Goal: Task Accomplishment & Management: Manage account settings

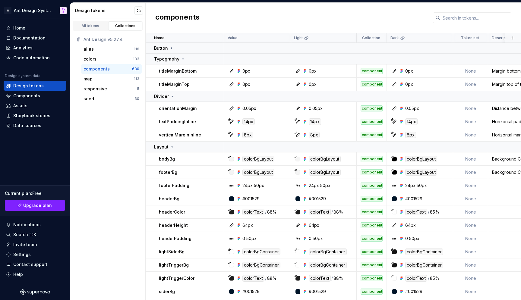
click at [319, 19] on div "components" at bounding box center [333, 18] width 375 height 30
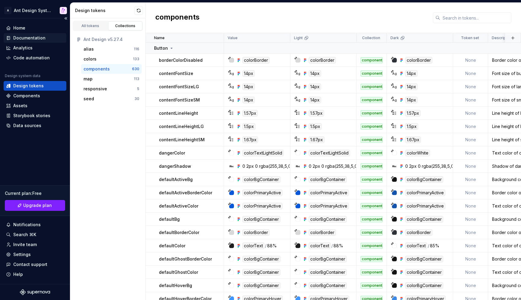
click at [40, 38] on div "Documentation" at bounding box center [29, 38] width 32 height 6
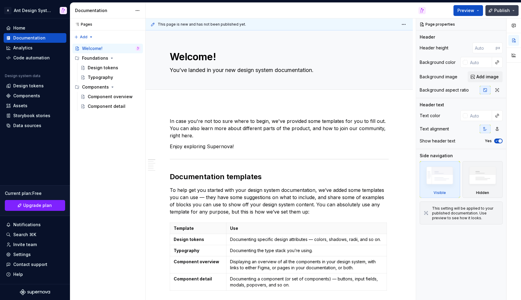
click at [505, 11] on span "Publish" at bounding box center [502, 11] width 16 height 6
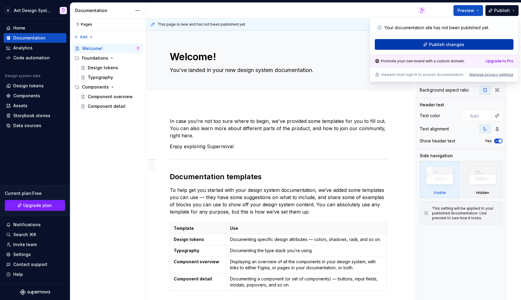
click at [440, 44] on span "Publish changes" at bounding box center [446, 45] width 35 height 6
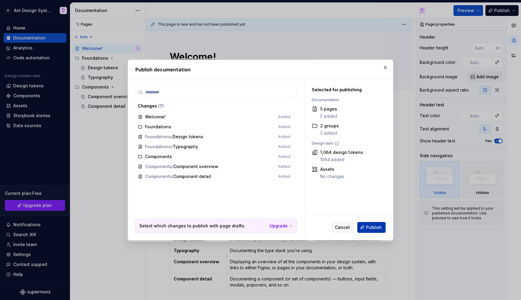
click at [371, 227] on span "Publish" at bounding box center [374, 228] width 16 height 6
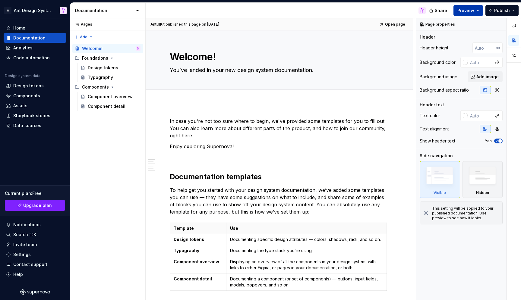
click at [480, 12] on button "Preview" at bounding box center [468, 10] width 30 height 11
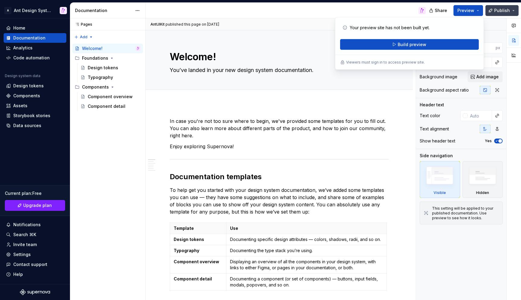
click at [503, 10] on span "Publish" at bounding box center [502, 11] width 16 height 6
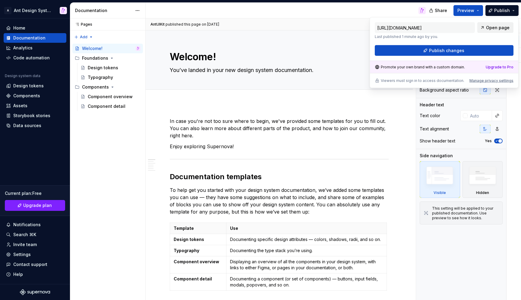
click at [490, 26] on span "Open page" at bounding box center [498, 28] width 24 height 6
type textarea "*"
click at [28, 254] on div "Settings" at bounding box center [21, 255] width 17 height 6
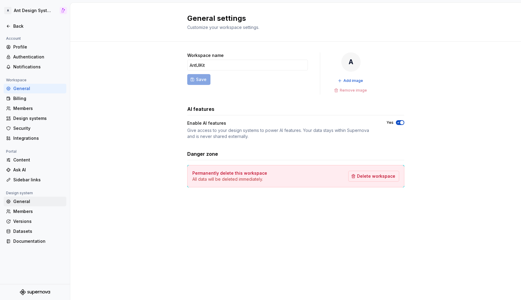
click at [34, 202] on div "General" at bounding box center [38, 202] width 51 height 6
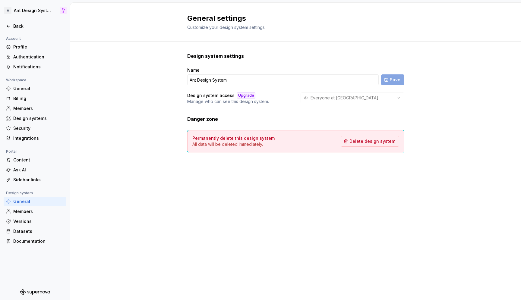
click at [347, 97] on div "Everyone at AntUIKit" at bounding box center [353, 98] width 104 height 11
click at [247, 96] on div "Upgrade" at bounding box center [246, 96] width 18 height 6
click at [39, 102] on div "Billing" at bounding box center [35, 99] width 63 height 10
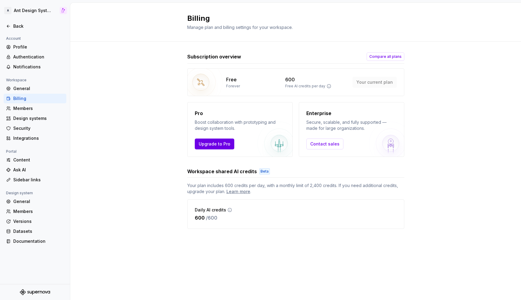
click at [230, 146] on button "Upgrade to Pro" at bounding box center [214, 144] width 39 height 11
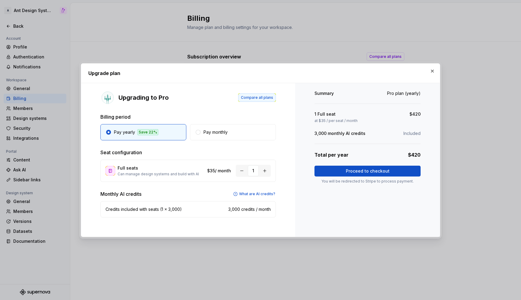
click at [258, 95] on button "Compare all plans" at bounding box center [257, 97] width 38 height 8
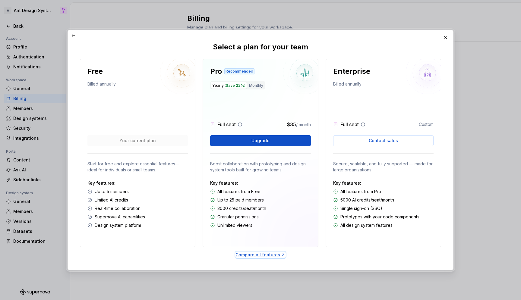
click at [269, 253] on div "Compare all features" at bounding box center [260, 255] width 50 height 6
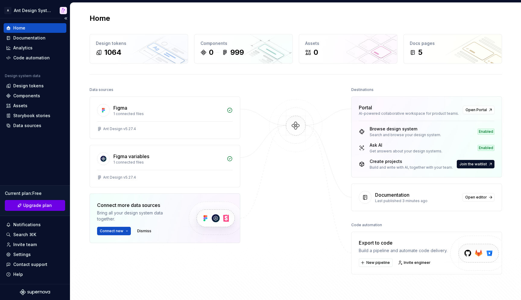
click at [49, 207] on span "Upgrade plan" at bounding box center [37, 206] width 29 height 6
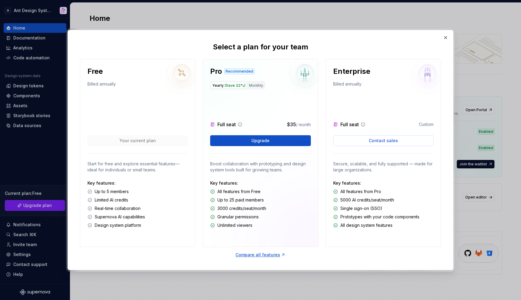
click at [246, 197] on p "Up to 25 paid members" at bounding box center [240, 200] width 46 height 6
drag, startPoint x: 211, startPoint y: 164, endPoint x: 258, endPoint y: 169, distance: 47.0
click at [258, 169] on p "Boost collaboration with prototyping and design system tools built for growing …" at bounding box center [260, 167] width 100 height 12
click at [274, 115] on div "Full seat $35 / month" at bounding box center [260, 112] width 100 height 31
click at [262, 255] on div "Compare all features" at bounding box center [260, 255] width 50 height 6
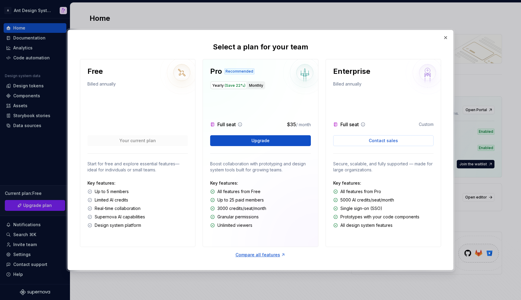
click at [254, 86] on button "Monthly" at bounding box center [256, 85] width 17 height 7
click at [232, 86] on span "(Save 22%)" at bounding box center [235, 85] width 21 height 5
click at [343, 93] on div "Enterprise Billed annually Full seat Custom Contact sales Secure, scalable, and…" at bounding box center [383, 153] width 115 height 188
click at [220, 225] on p "Unlimited viewers" at bounding box center [234, 225] width 35 height 6
drag, startPoint x: 257, startPoint y: 227, endPoint x: 221, endPoint y: 225, distance: 36.5
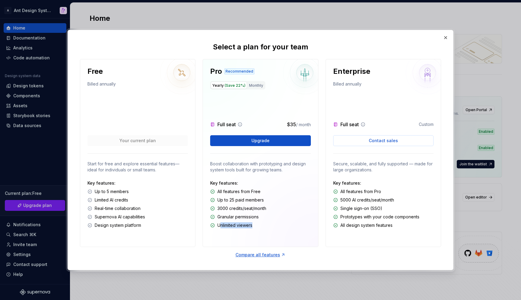
click at [221, 225] on div "Unlimited viewers" at bounding box center [260, 225] width 100 height 6
click at [446, 36] on button "button" at bounding box center [445, 37] width 8 height 8
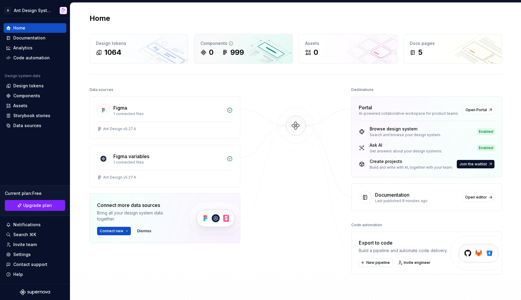
click at [229, 43] on icon at bounding box center [231, 43] width 5 height 5
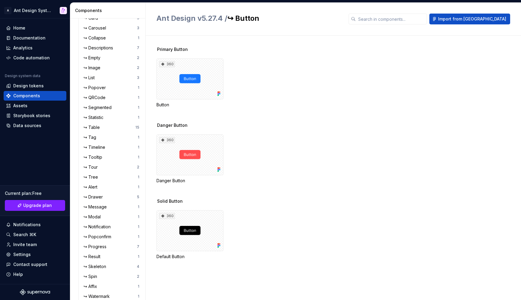
scroll to position [438, 0]
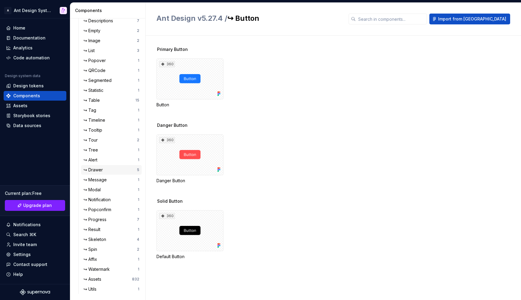
click at [124, 171] on div "↪ Drawer" at bounding box center [110, 170] width 53 height 6
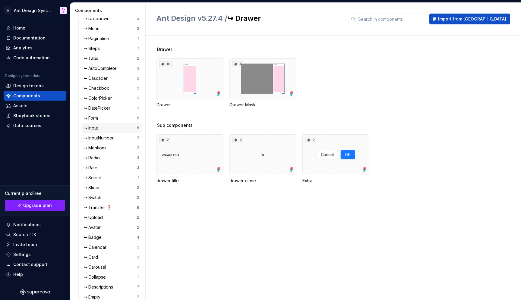
scroll to position [153, 0]
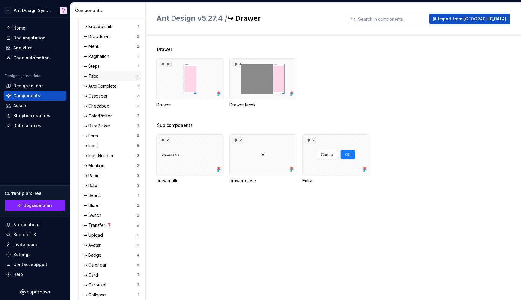
click at [123, 77] on div "↪ Tabs" at bounding box center [110, 76] width 53 height 6
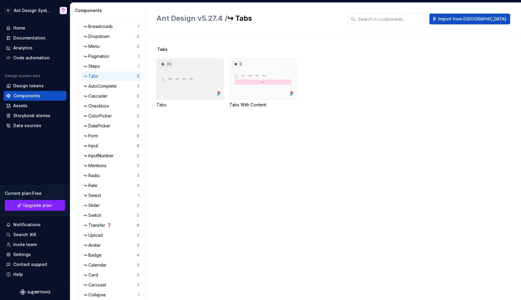
click at [207, 77] on div "36" at bounding box center [189, 78] width 67 height 41
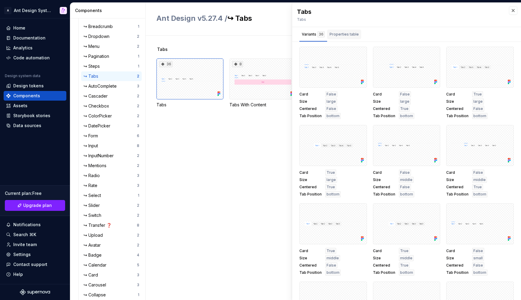
click at [349, 32] on div "Properties table" at bounding box center [344, 34] width 29 height 6
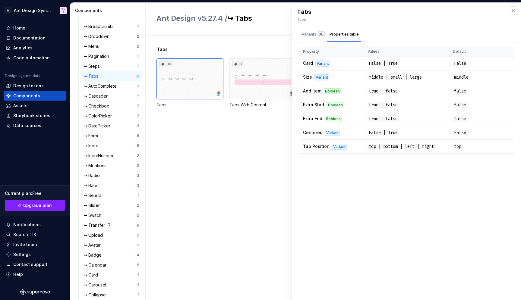
click at [264, 162] on div "Tabs 36 Tabs 8 Tabs With Content" at bounding box center [338, 168] width 364 height 265
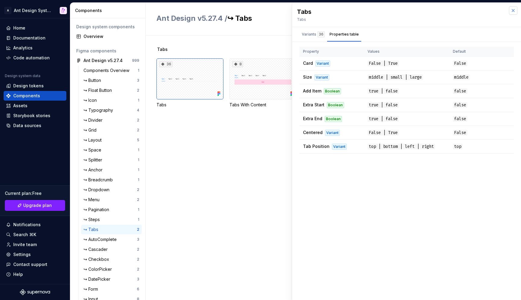
click at [516, 11] on button "button" at bounding box center [513, 10] width 8 height 8
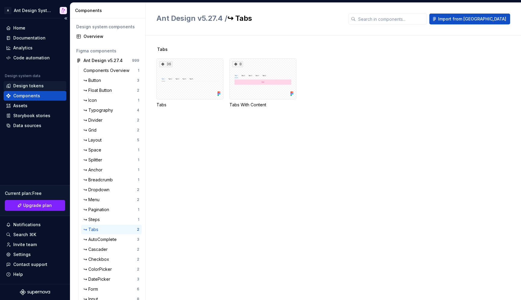
click at [37, 87] on div "Design tokens" at bounding box center [28, 86] width 30 height 6
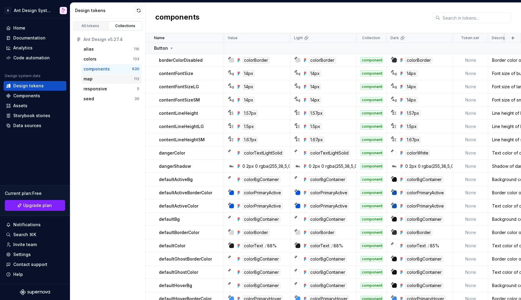
click at [125, 81] on div "map" at bounding box center [109, 79] width 50 height 6
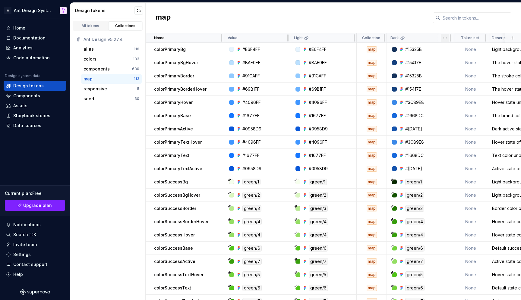
click at [446, 38] on html "A Ant Design System Home Documentation Analytics Code automation Design system …" at bounding box center [260, 150] width 521 height 300
click at [424, 30] on html "A Ant Design System Home Documentation Analytics Code automation Design system …" at bounding box center [260, 150] width 521 height 300
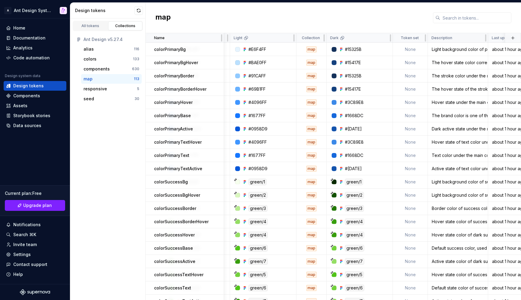
scroll to position [0, 62]
drag, startPoint x: 432, startPoint y: 39, endPoint x: 334, endPoint y: 39, distance: 98.3
click at [334, 39] on tr "Name Value Light Collection Dark Token set Description Last updated" at bounding box center [314, 38] width 461 height 10
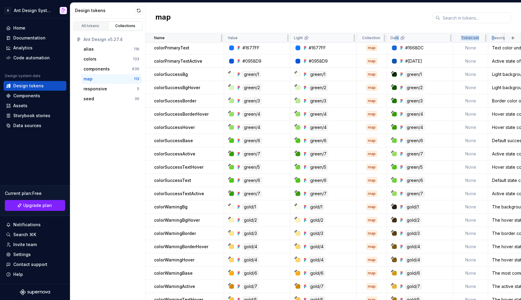
scroll to position [0, 0]
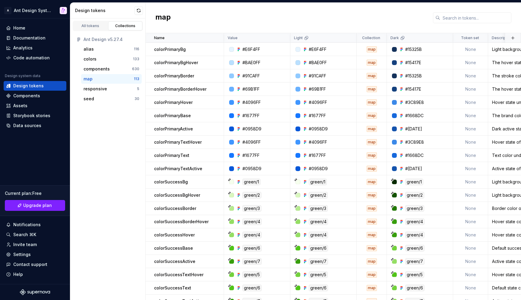
click at [375, 26] on div "map" at bounding box center [333, 18] width 375 height 30
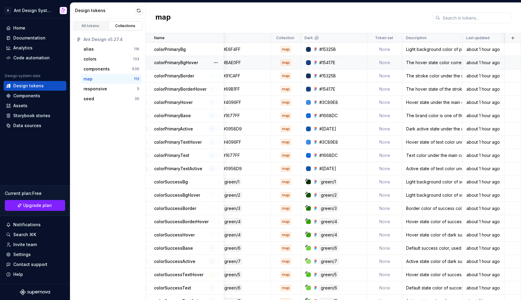
scroll to position [0, 86]
click at [430, 48] on div "Light background color of primary color, usually used for weak visual level sel…" at bounding box center [432, 49] width 59 height 6
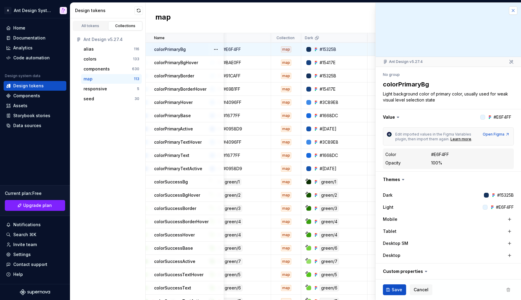
click at [512, 11] on button "button" at bounding box center [513, 10] width 8 height 8
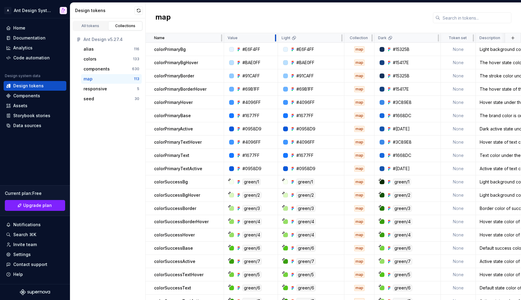
drag, startPoint x: 287, startPoint y: 40, endPoint x: 274, endPoint y: 41, distance: 13.0
click at [274, 41] on div at bounding box center [275, 38] width 5 height 10
click at [232, 36] on p "Value" at bounding box center [233, 38] width 10 height 5
click at [226, 38] on div at bounding box center [226, 38] width 4 height 10
click at [431, 38] on html "A Ant Design System Home Documentation Analytics Code automation Design system …" at bounding box center [260, 150] width 521 height 300
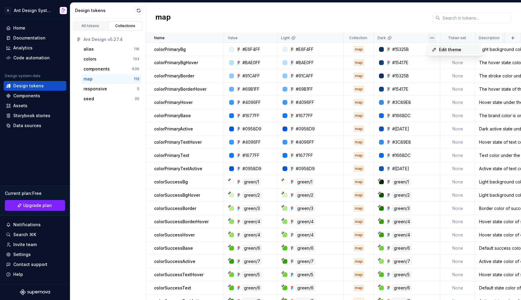
click at [437, 47] on div "Edit theme" at bounding box center [454, 50] width 51 height 10
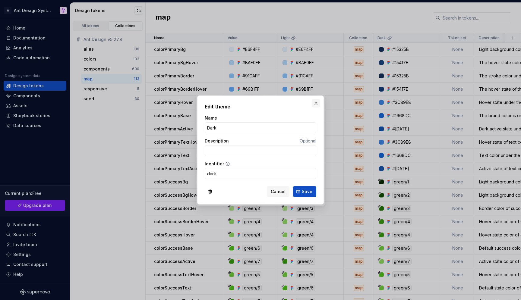
click at [316, 102] on button "button" at bounding box center [316, 103] width 8 height 8
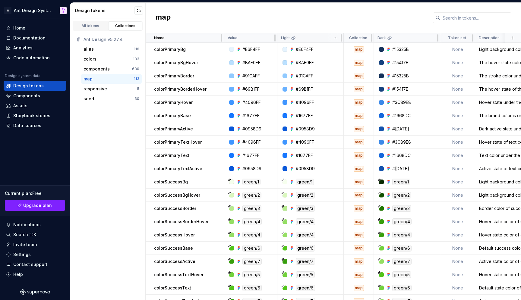
click at [293, 38] on icon at bounding box center [293, 38] width 5 height 5
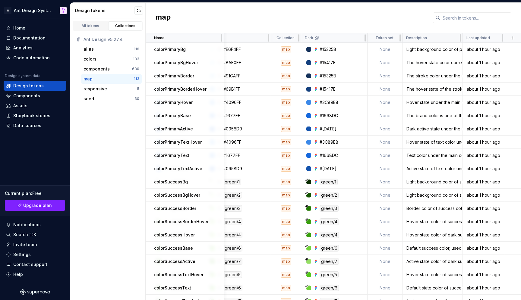
scroll to position [0, 73]
click at [440, 40] on div "Description" at bounding box center [432, 38] width 60 height 10
drag, startPoint x: 416, startPoint y: 36, endPoint x: 399, endPoint y: 36, distance: 17.2
click at [399, 36] on tr "Name Value Light Collection Dark Token set Description Last updated" at bounding box center [297, 38] width 448 height 10
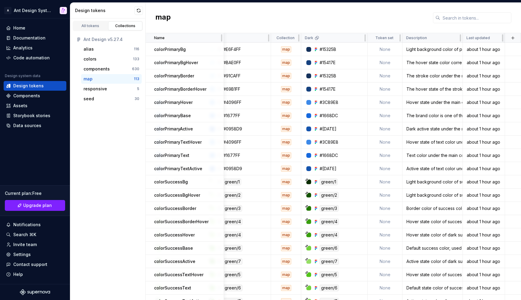
click at [438, 36] on div "Description" at bounding box center [432, 38] width 53 height 5
click at [393, 38] on html "A Ant Design System Home Documentation Analytics Code automation Design system …" at bounding box center [260, 150] width 521 height 300
click at [411, 50] on span "Edit property" at bounding box center [420, 50] width 39 height 6
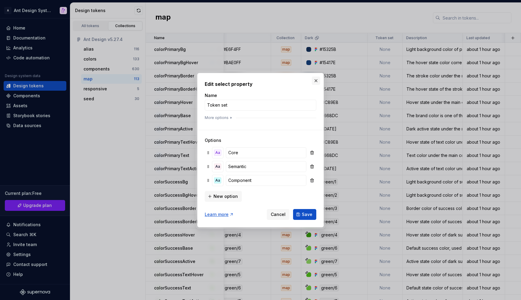
click at [317, 80] on button "button" at bounding box center [316, 81] width 8 height 8
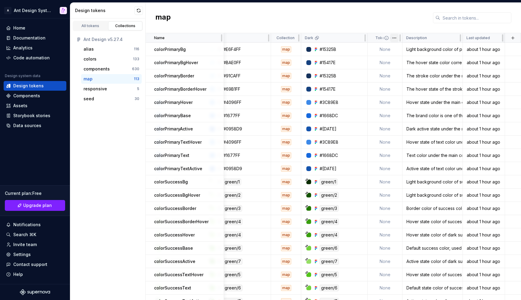
click at [394, 39] on html "A Ant Design System Home Documentation Analytics Code automation Design system …" at bounding box center [260, 150] width 521 height 300
click at [396, 30] on html "A Ant Design System Home Documentation Analytics Code automation Design system …" at bounding box center [260, 150] width 521 height 300
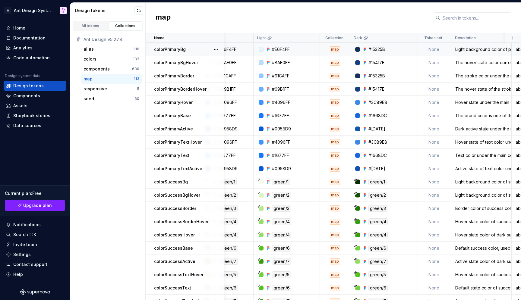
scroll to position [0, 30]
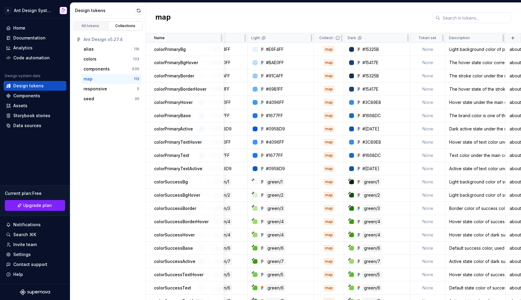
click at [338, 39] on icon at bounding box center [337, 38] width 5 height 5
click at [101, 69] on div "components" at bounding box center [97, 69] width 26 height 6
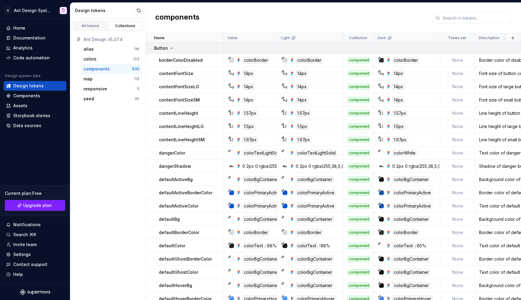
click at [175, 48] on div "Button" at bounding box center [188, 48] width 69 height 6
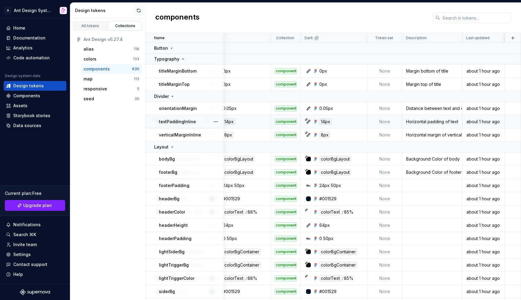
scroll to position [0, 73]
click at [429, 70] on div "Margin bottom of title" at bounding box center [432, 71] width 59 height 6
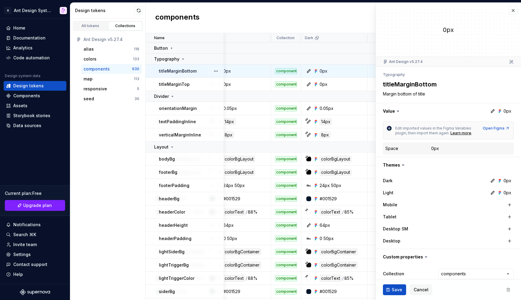
click at [436, 148] on div "0px" at bounding box center [435, 149] width 8 height 6
click at [402, 166] on icon at bounding box center [403, 165] width 2 height 1
click at [394, 165] on button "button" at bounding box center [448, 165] width 145 height 16
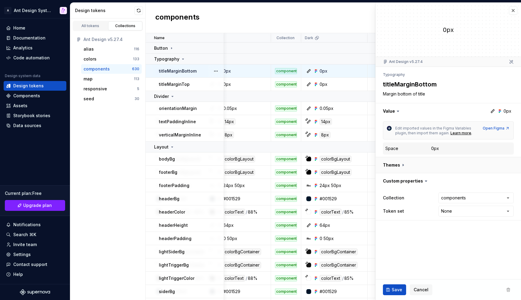
click at [394, 165] on button "button" at bounding box center [448, 165] width 145 height 16
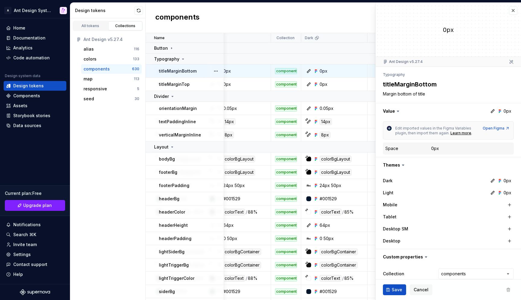
scroll to position [21, 0]
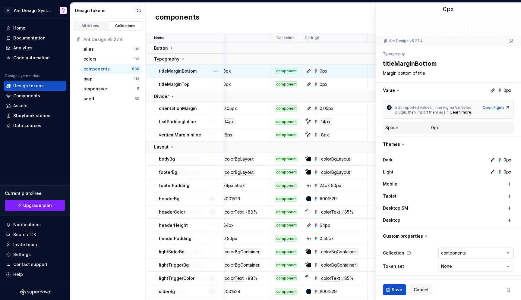
click at [456, 253] on html "A Ant Design System Home Documentation Analytics Code automation Design system …" at bounding box center [260, 150] width 521 height 300
click at [425, 249] on html "A Ant Design System Home Documentation Analytics Code automation Design system …" at bounding box center [260, 150] width 521 height 300
click at [364, 26] on div "components" at bounding box center [333, 18] width 375 height 30
click at [419, 292] on span "Cancel" at bounding box center [421, 290] width 15 height 6
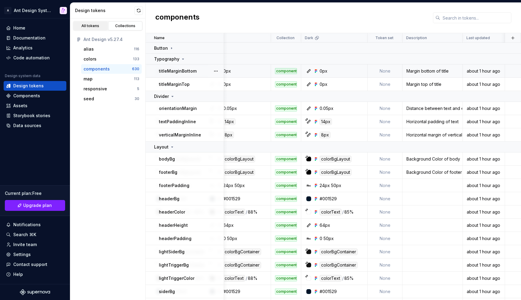
click at [97, 26] on div "All tokens" at bounding box center [90, 26] width 30 height 5
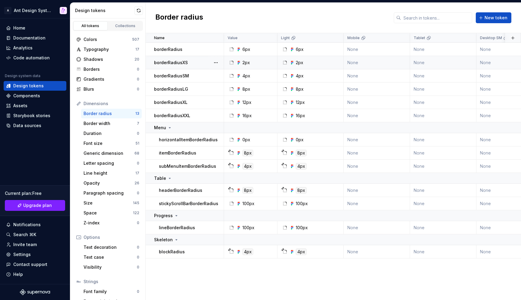
click at [241, 63] on div "2px" at bounding box center [243, 63] width 14 height 6
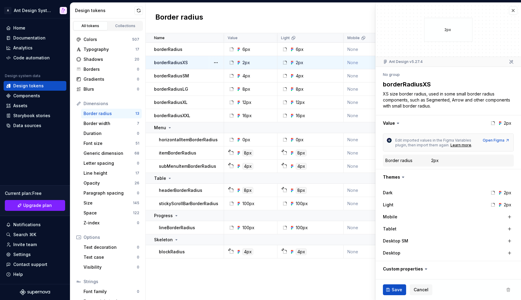
type textarea "*"
click at [513, 11] on button "button" at bounding box center [513, 10] width 8 height 8
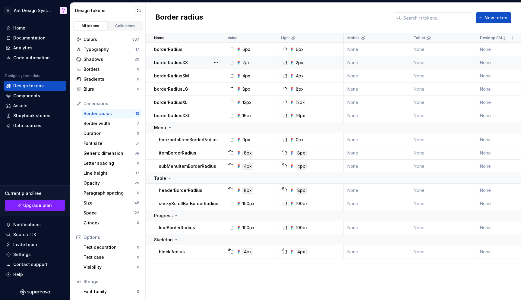
click at [335, 17] on div "Border radius New token" at bounding box center [333, 18] width 375 height 30
